Goal: Transaction & Acquisition: Purchase product/service

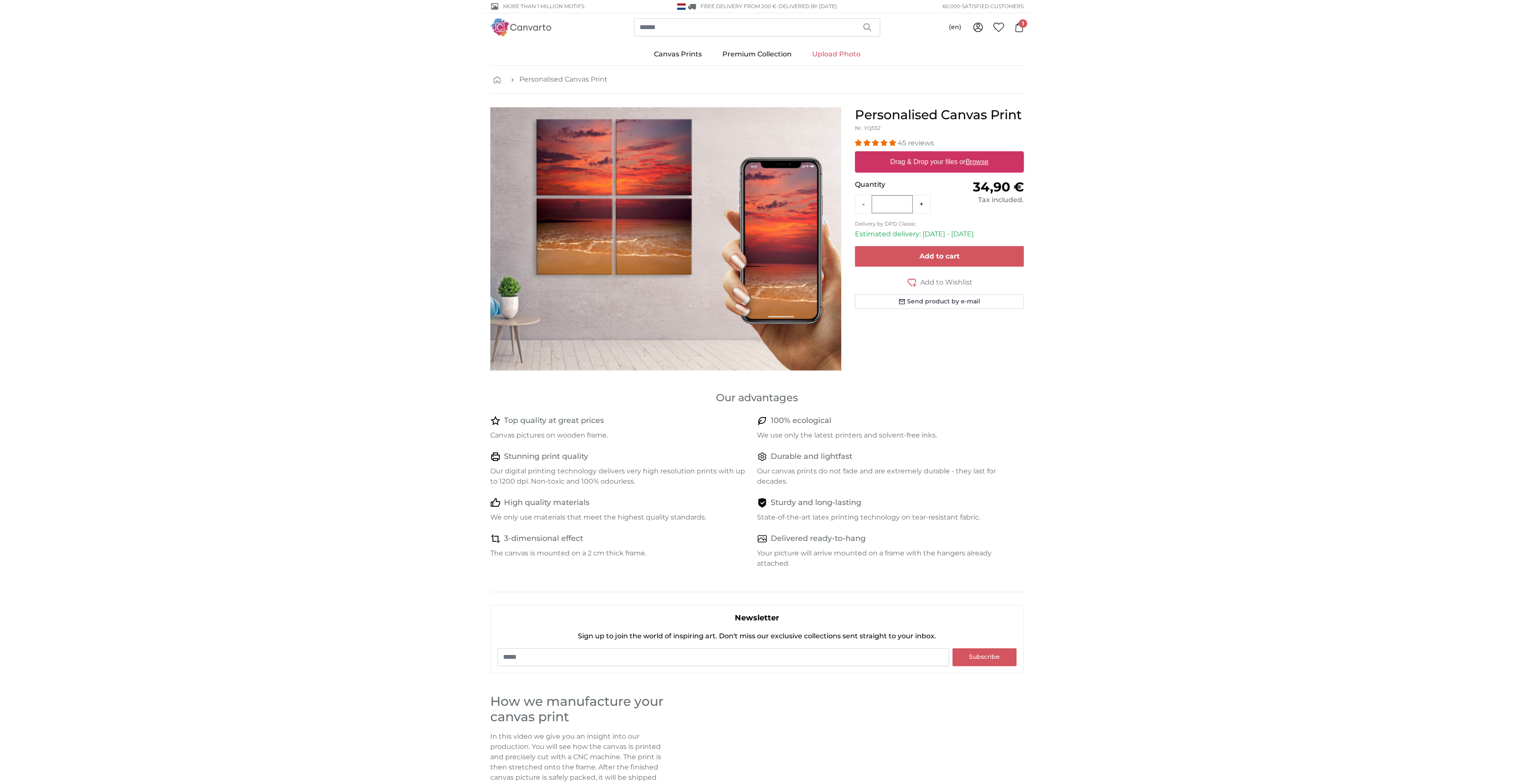
click at [983, 162] on u "Browse" at bounding box center [977, 162] width 23 height 8
click at [983, 153] on input "Drag & Drop your files or Browse" at bounding box center [939, 153] width 169 height 3
type input "**********"
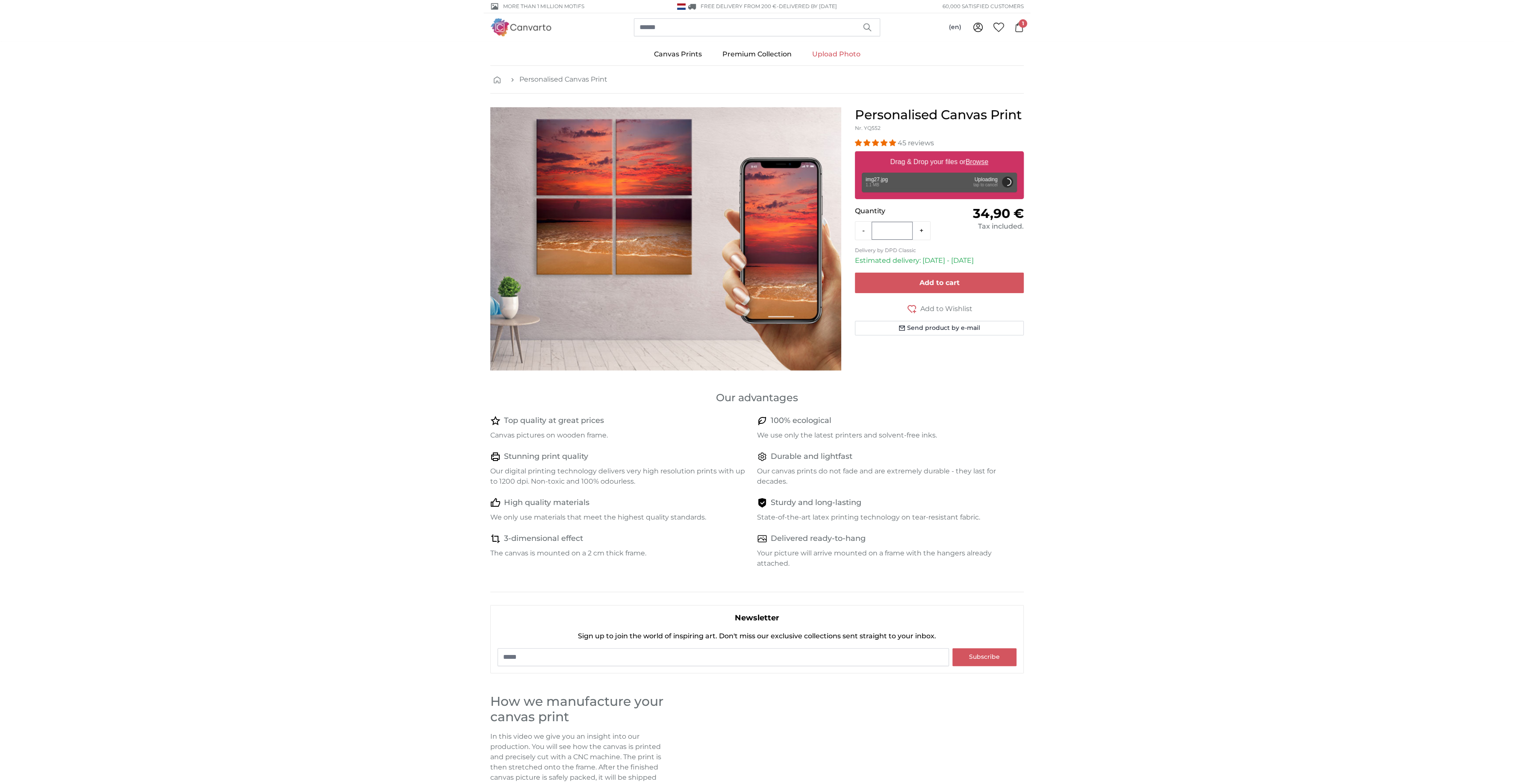
click at [981, 179] on div "Remove Retry Remove Upload Cancel Retry Remove img27.jpg edit 1.1 MB Uploading …" at bounding box center [939, 183] width 155 height 19
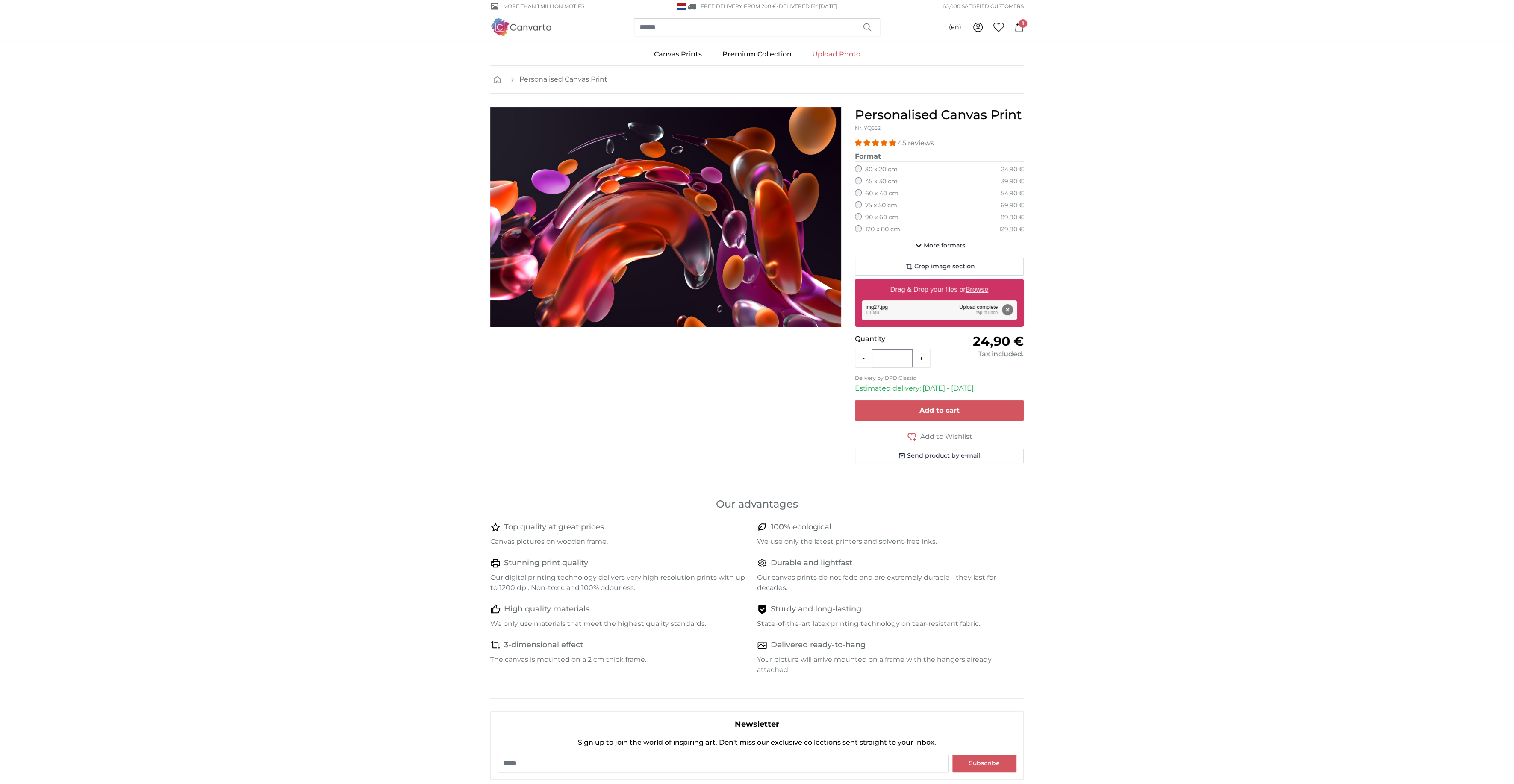
click at [862, 231] on div "120 x 80 cm 129,90 €" at bounding box center [939, 230] width 169 height 8
click at [1006, 312] on button "Remove" at bounding box center [1008, 310] width 11 height 11
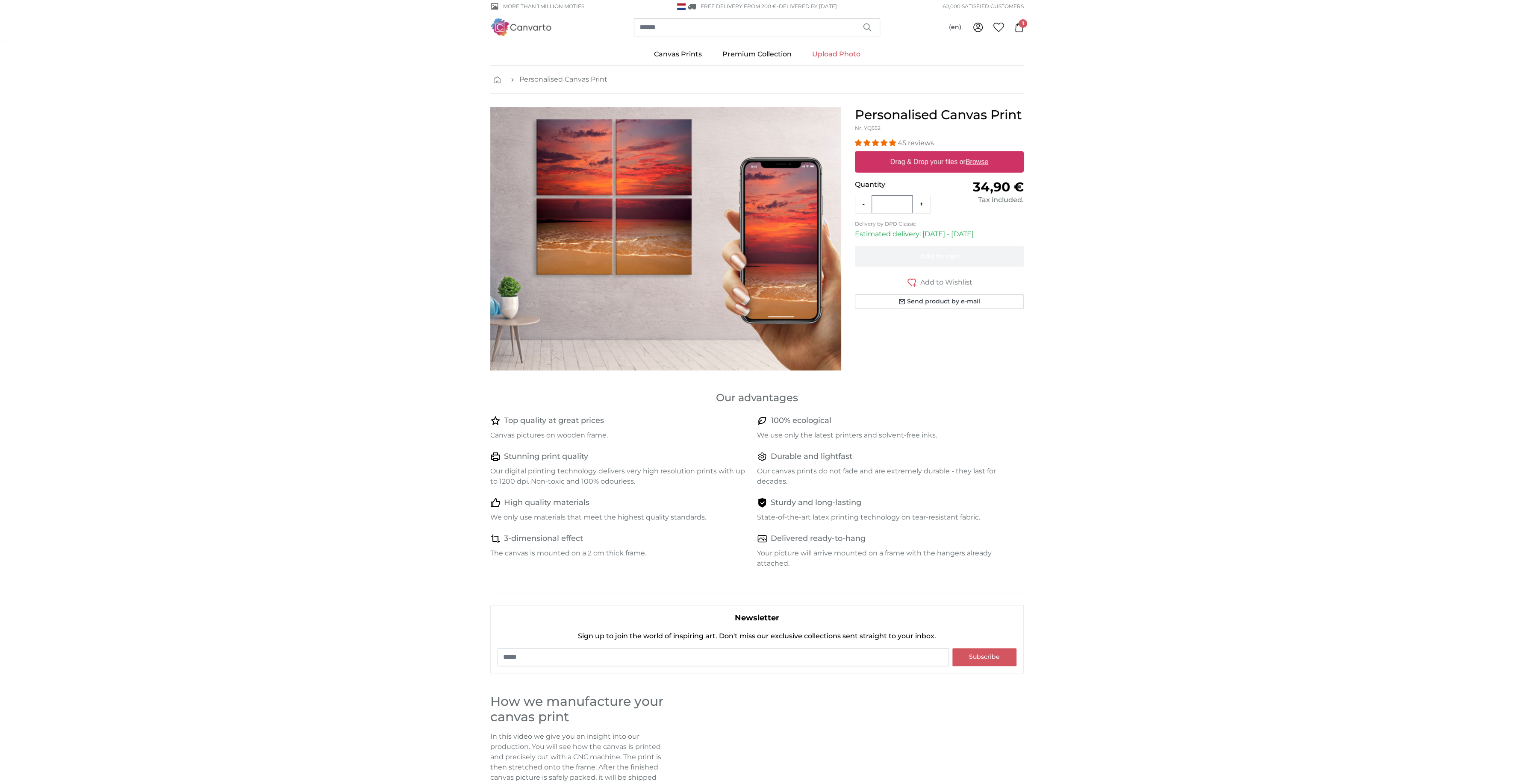
click at [975, 154] on label "Drag & Drop your files or Browse" at bounding box center [939, 162] width 104 height 17
click at [975, 153] on input "Drag & Drop your files or Browse" at bounding box center [939, 153] width 169 height 3
